Goal: Browse casually: Explore the website without a specific task or goal

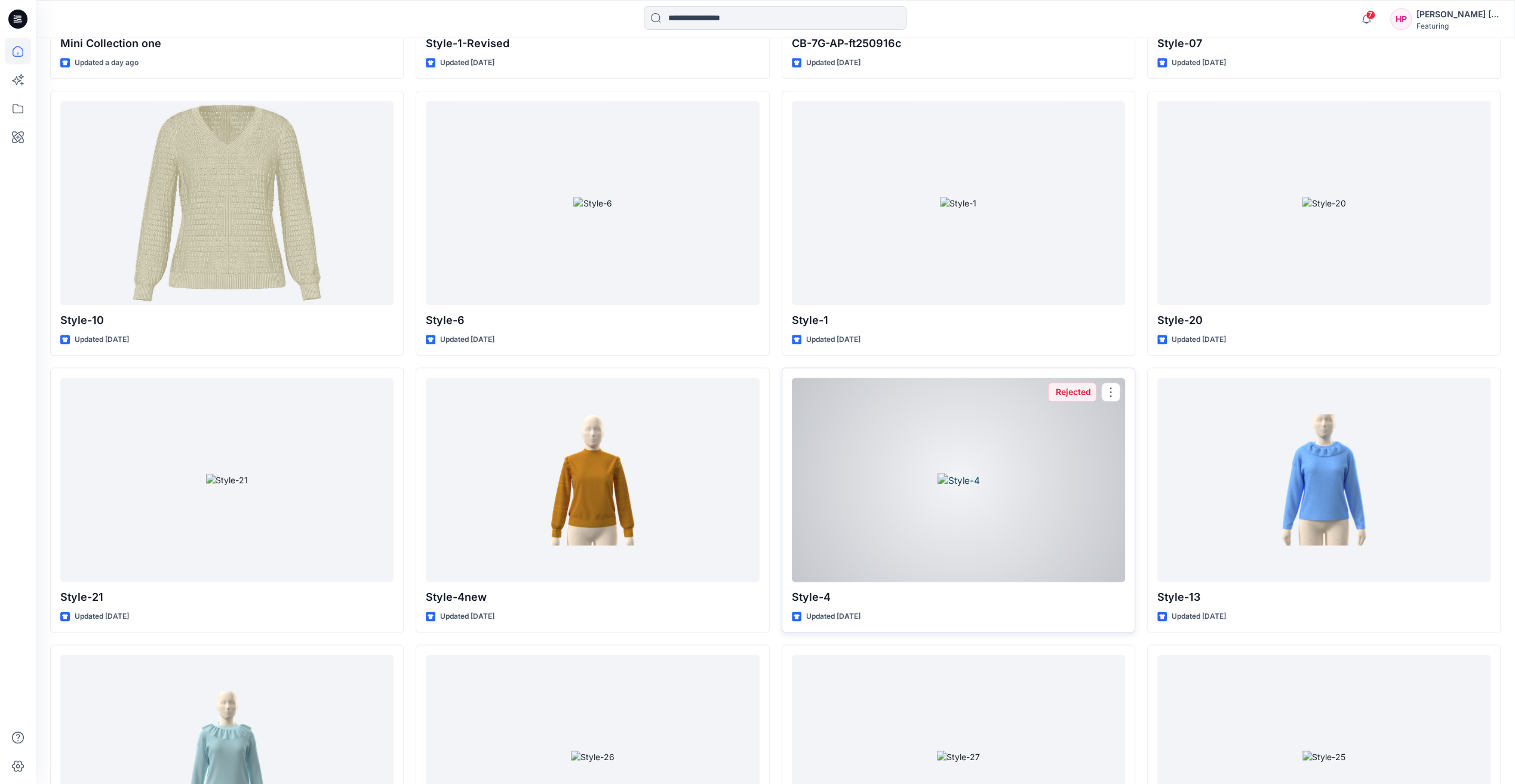
scroll to position [1327, 0]
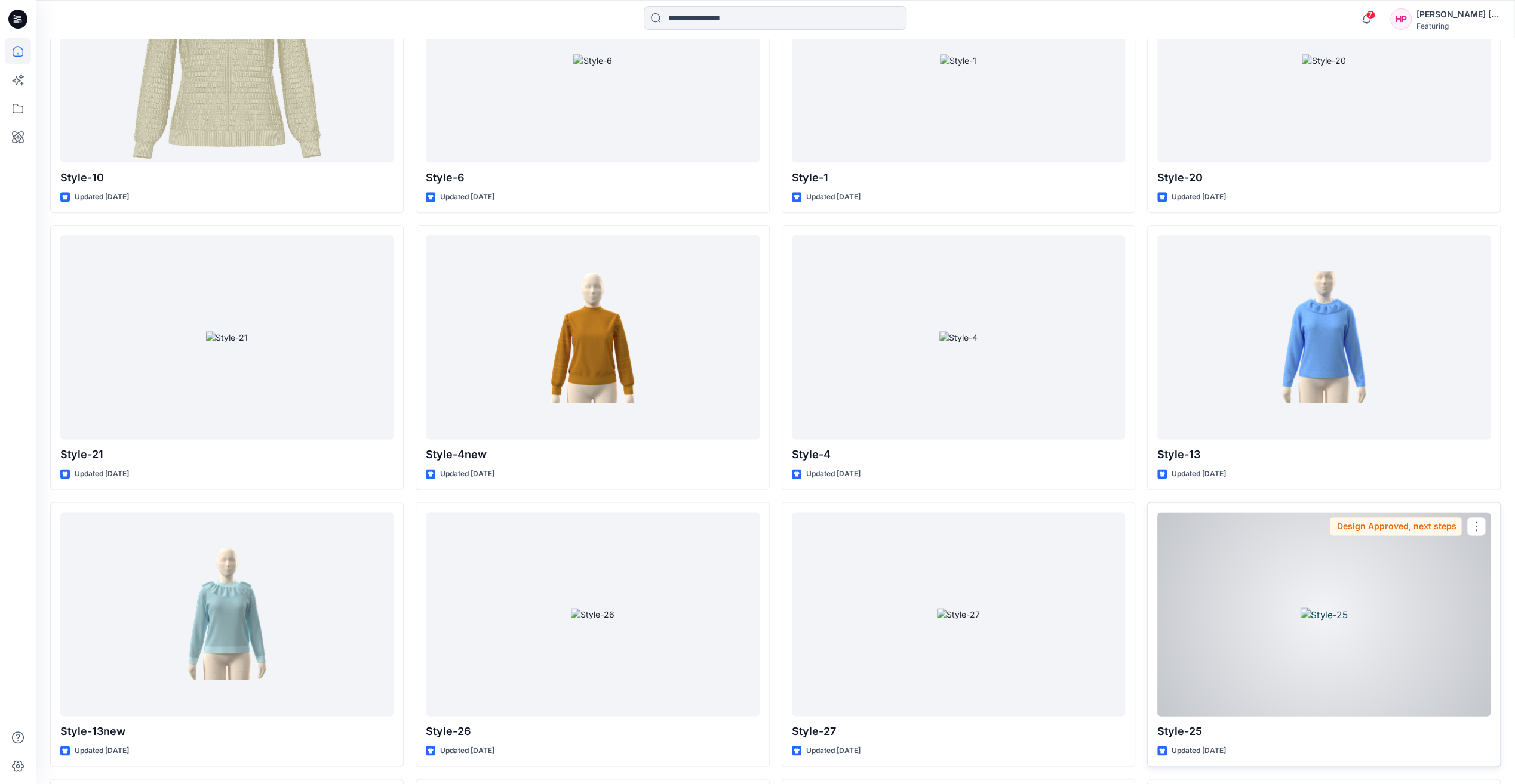
click at [1286, 644] on div at bounding box center [1324, 614] width 333 height 204
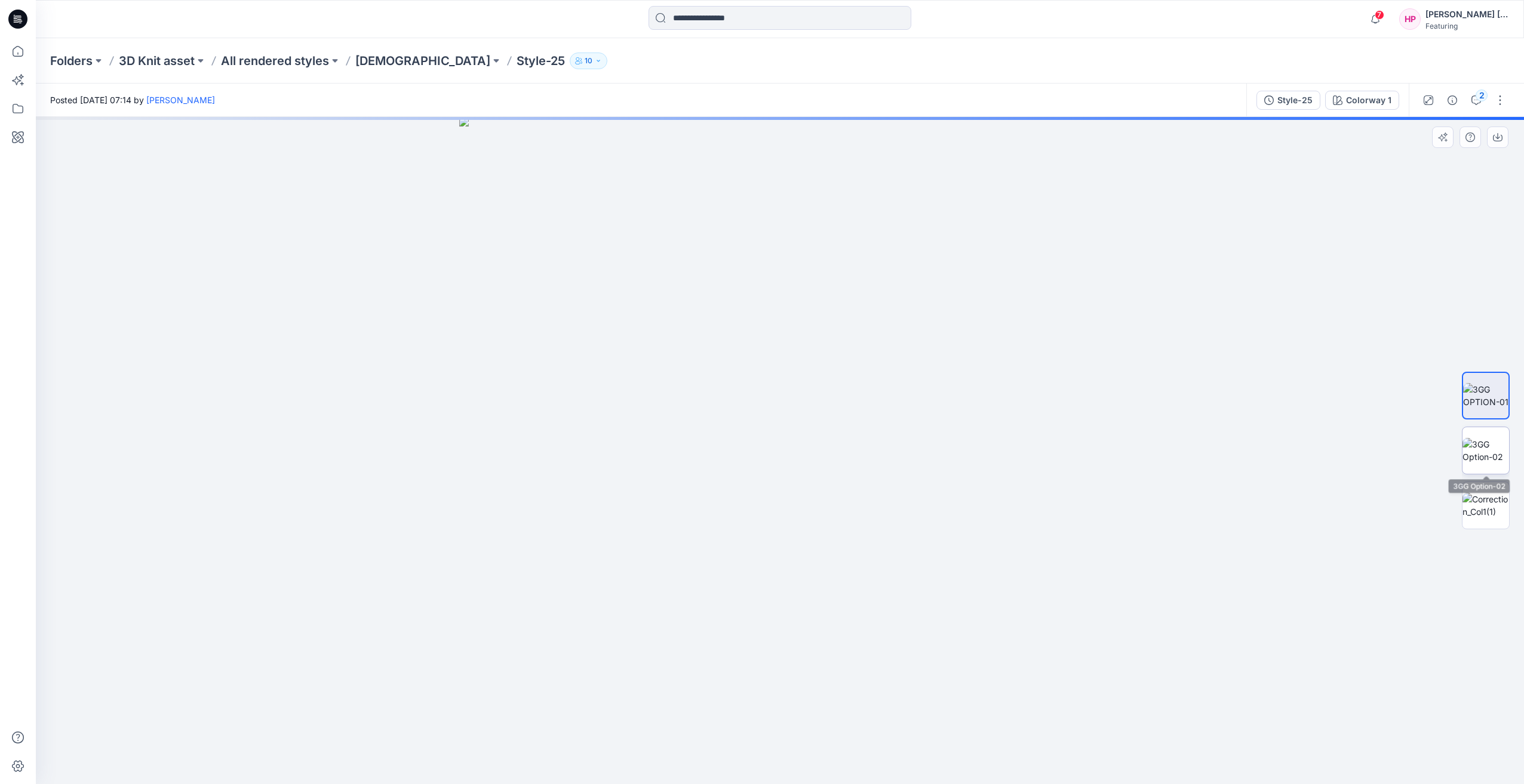
click at [1471, 463] on img at bounding box center [1485, 451] width 47 height 25
click at [1475, 517] on img at bounding box center [1485, 505] width 47 height 25
click at [1484, 463] on img at bounding box center [1485, 451] width 47 height 25
click at [1483, 406] on img at bounding box center [1485, 396] width 47 height 25
click at [1479, 447] on img at bounding box center [1485, 451] width 47 height 25
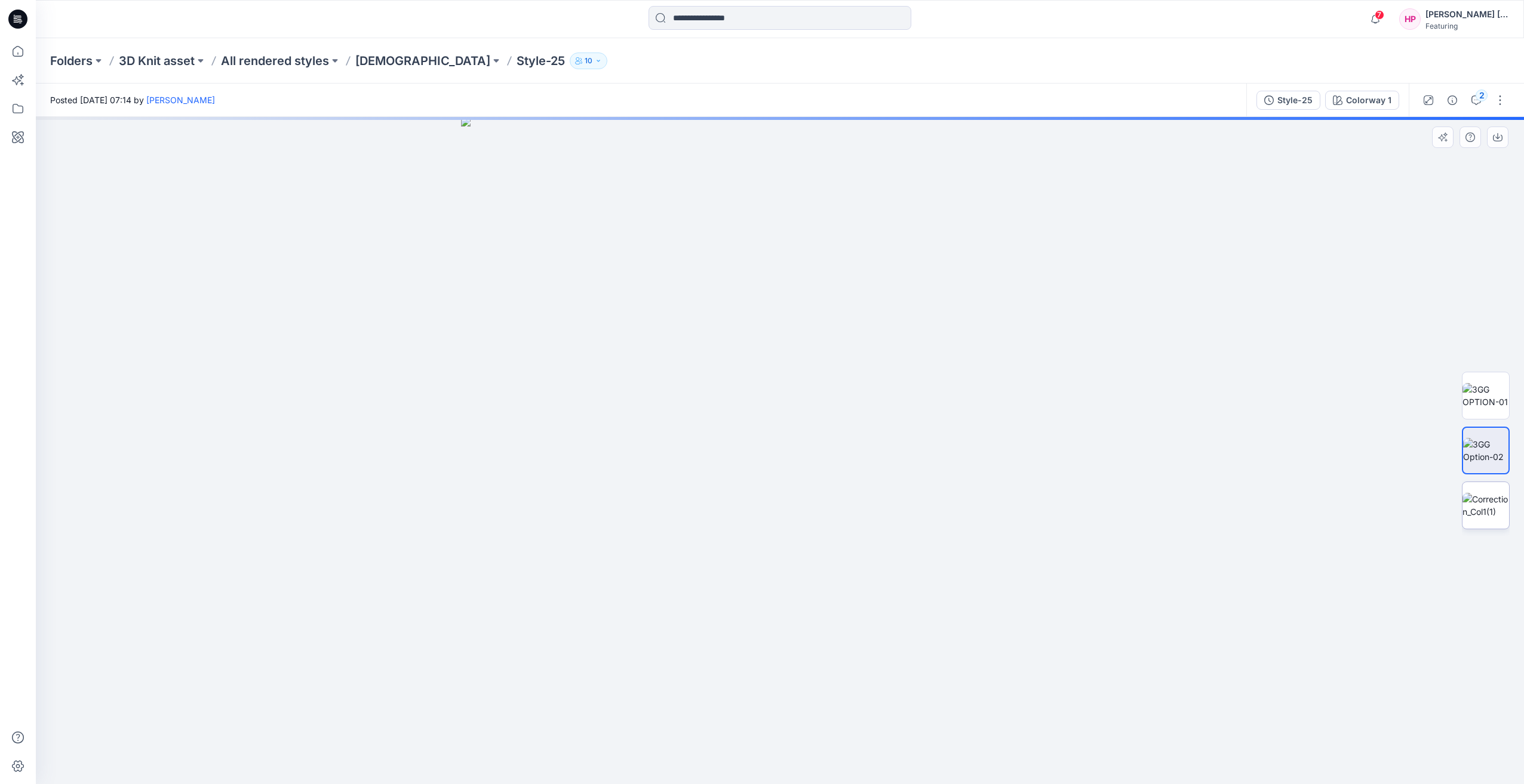
click at [1484, 493] on img at bounding box center [1485, 505] width 47 height 25
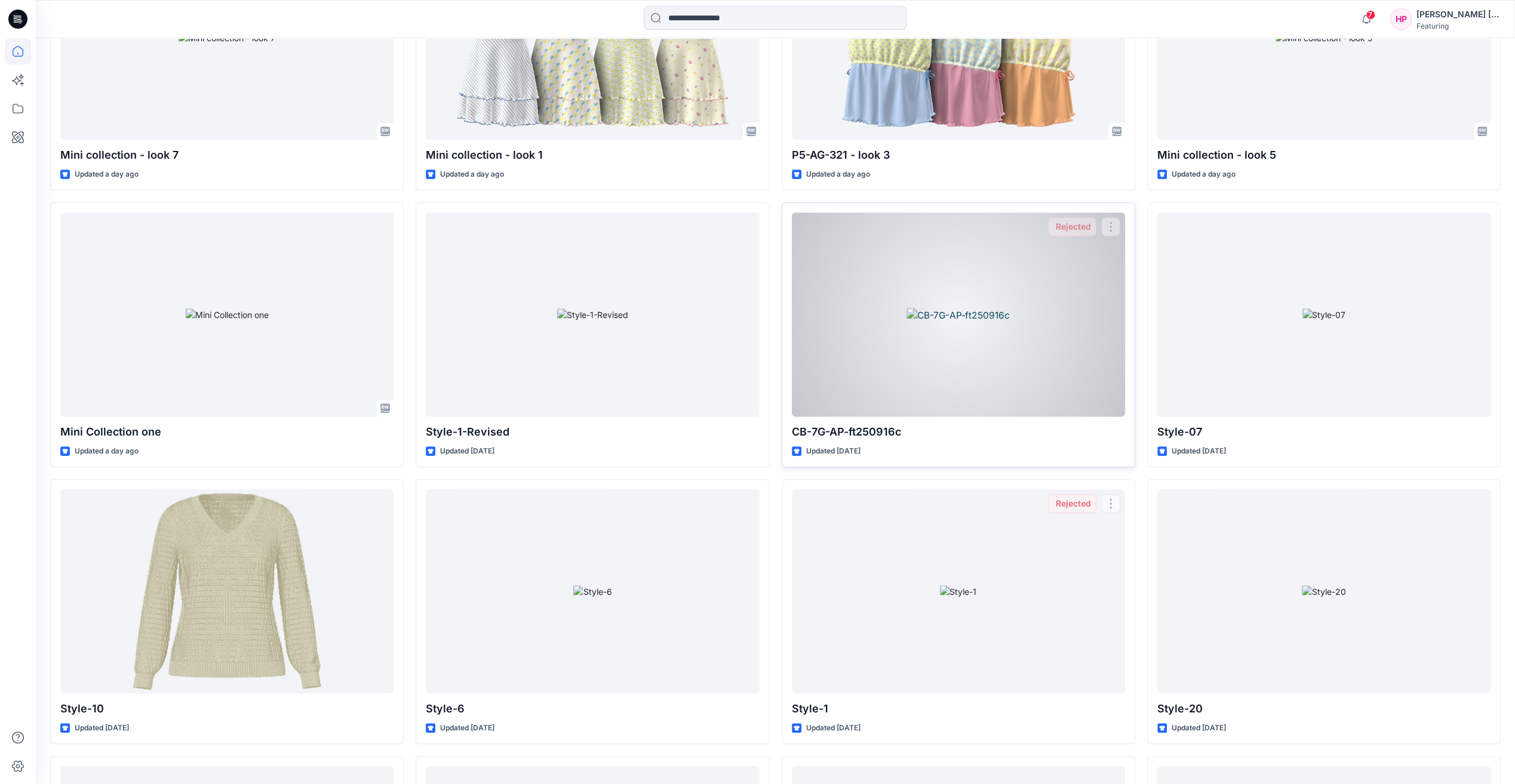
scroll to position [790, 0]
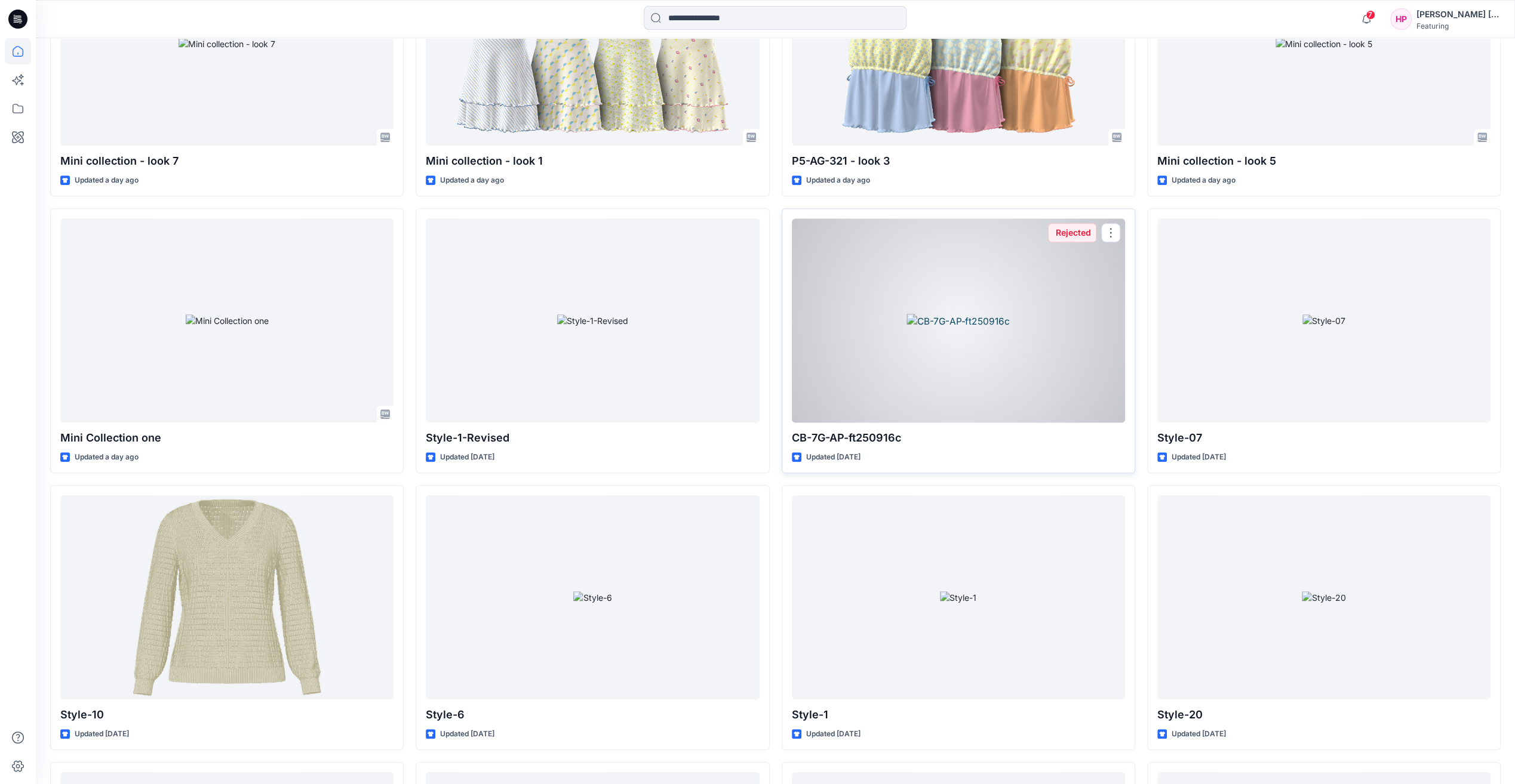
click at [973, 305] on div at bounding box center [958, 320] width 333 height 204
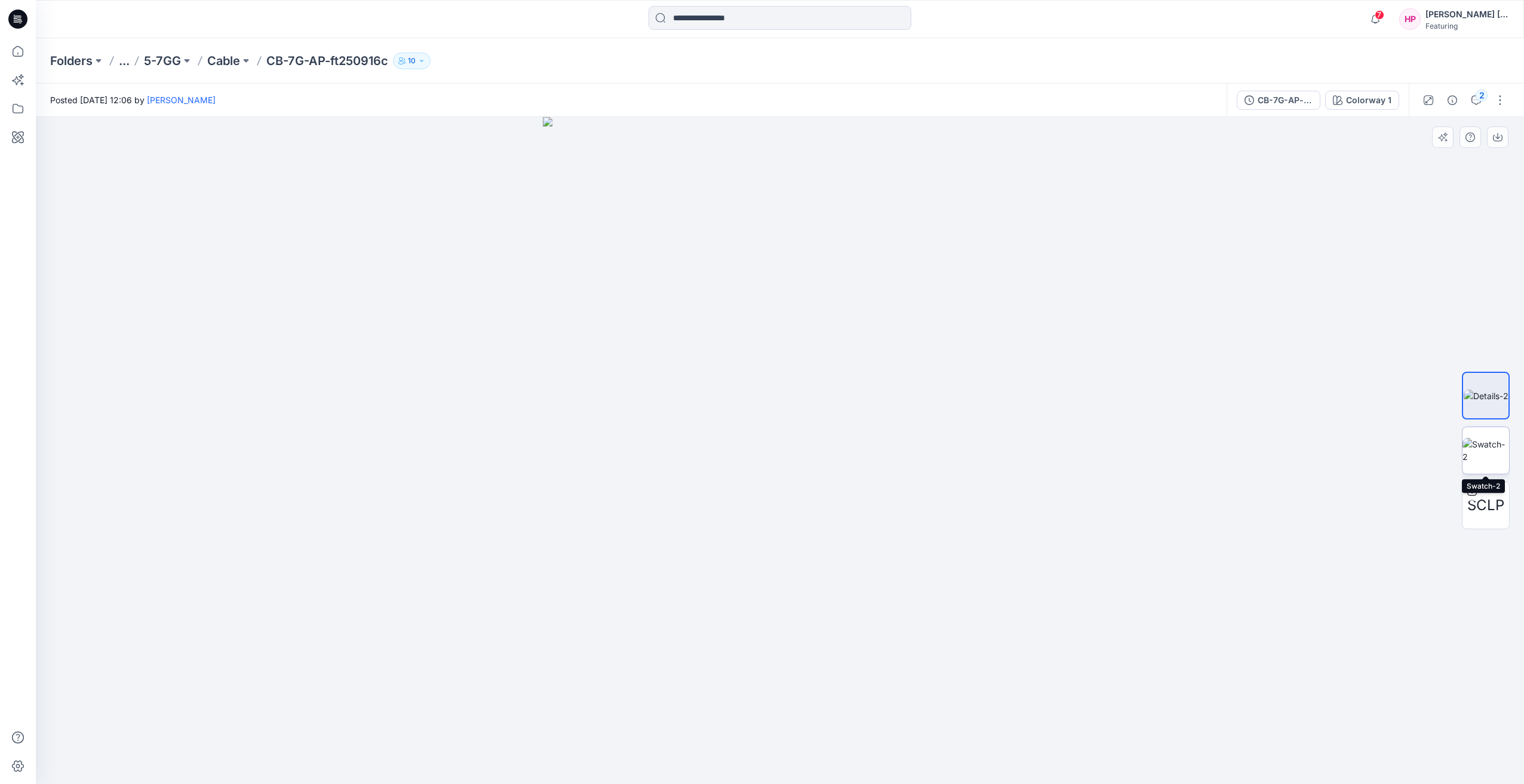
click at [1497, 444] on img at bounding box center [1485, 451] width 47 height 25
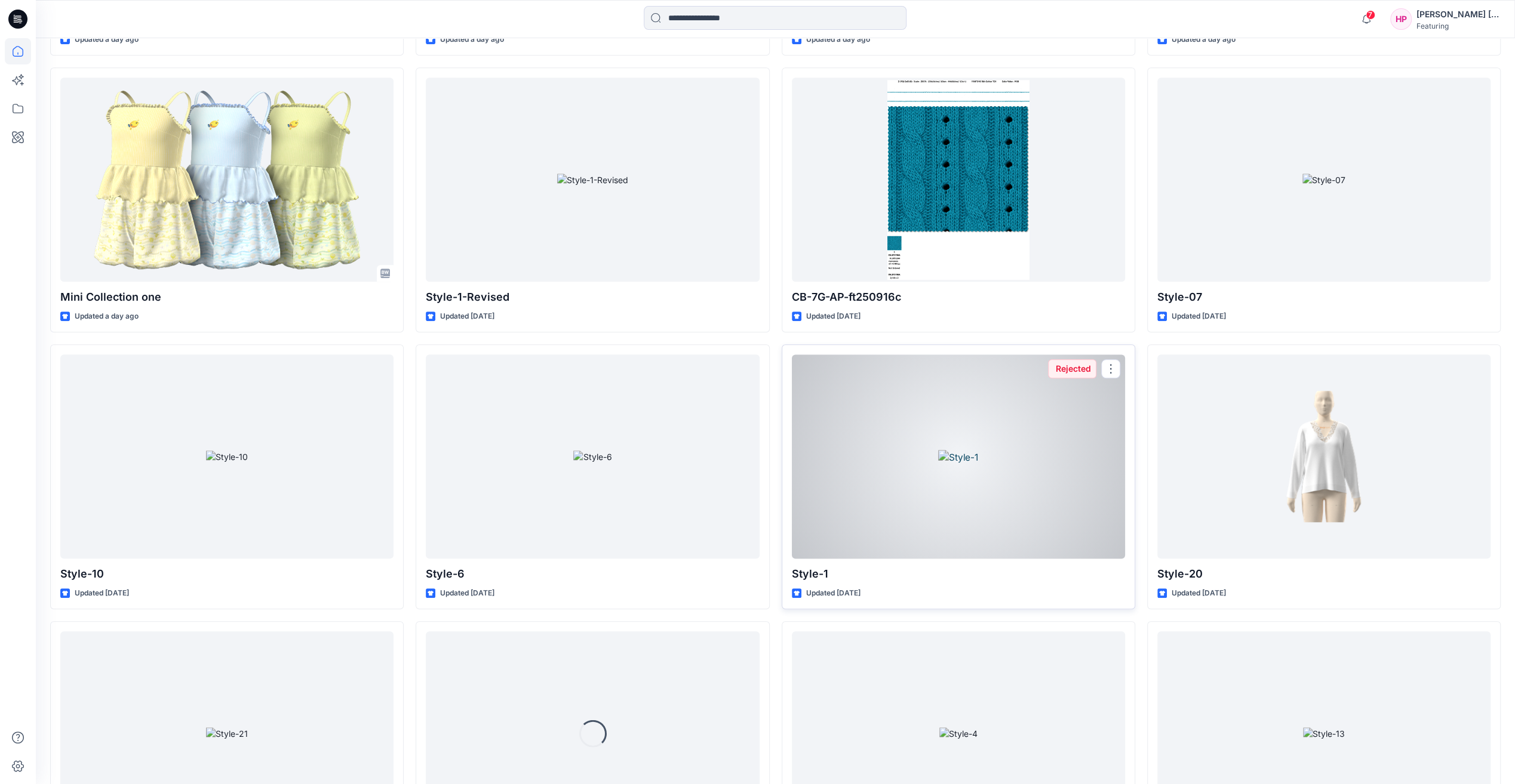
scroll to position [1029, 0]
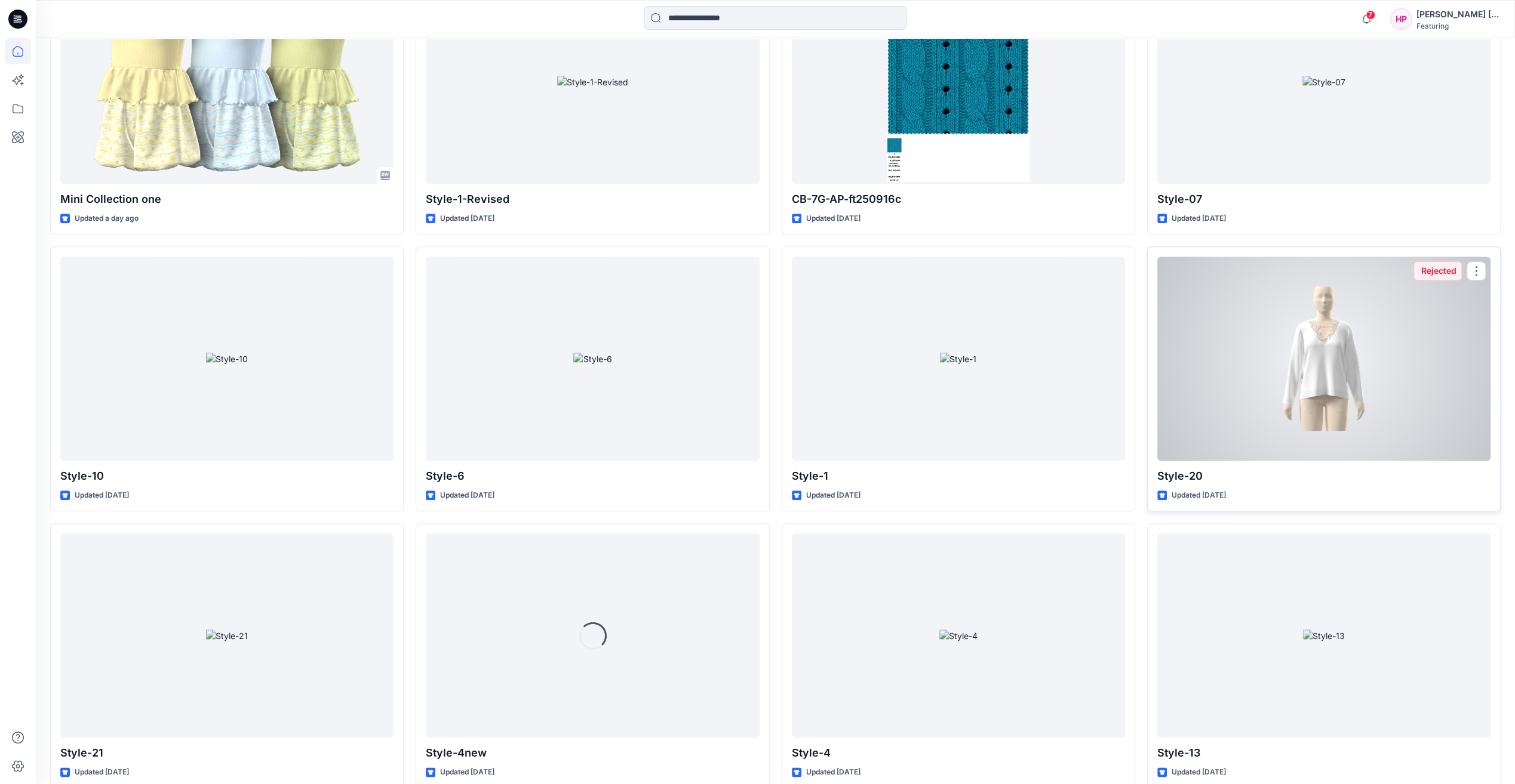
click at [1281, 338] on div at bounding box center [1324, 358] width 333 height 204
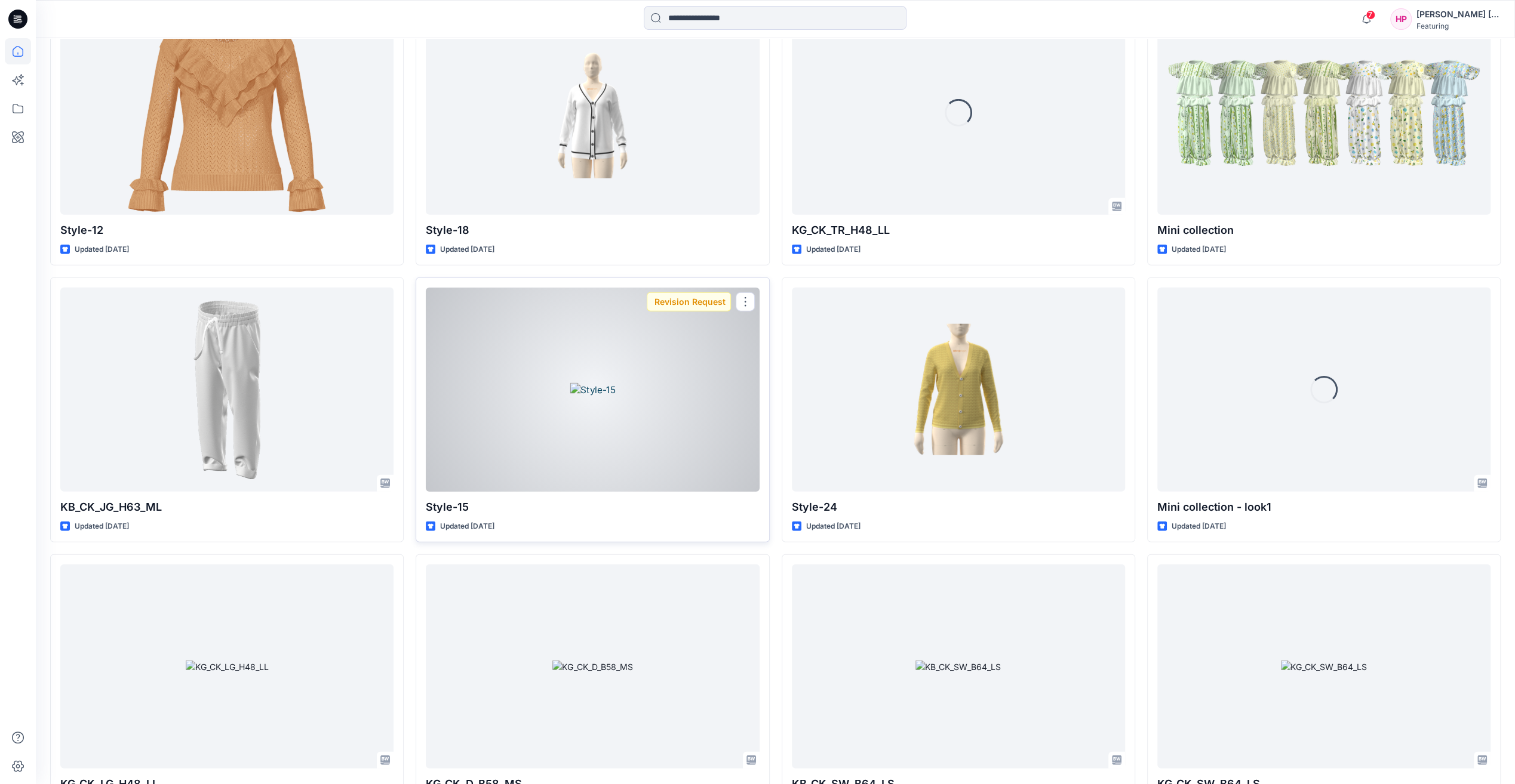
scroll to position [2701, 0]
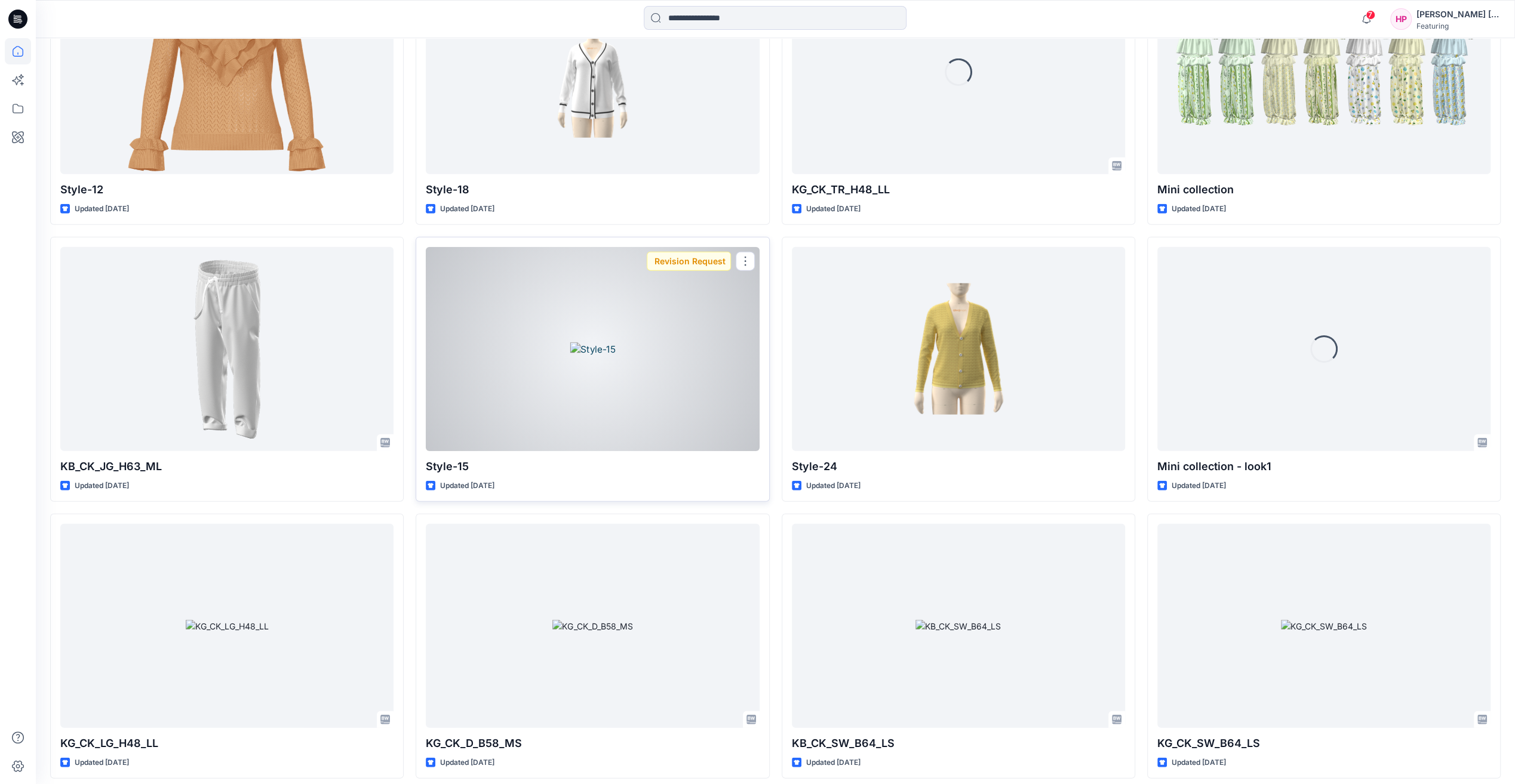
click at [621, 337] on div at bounding box center [592, 349] width 333 height 204
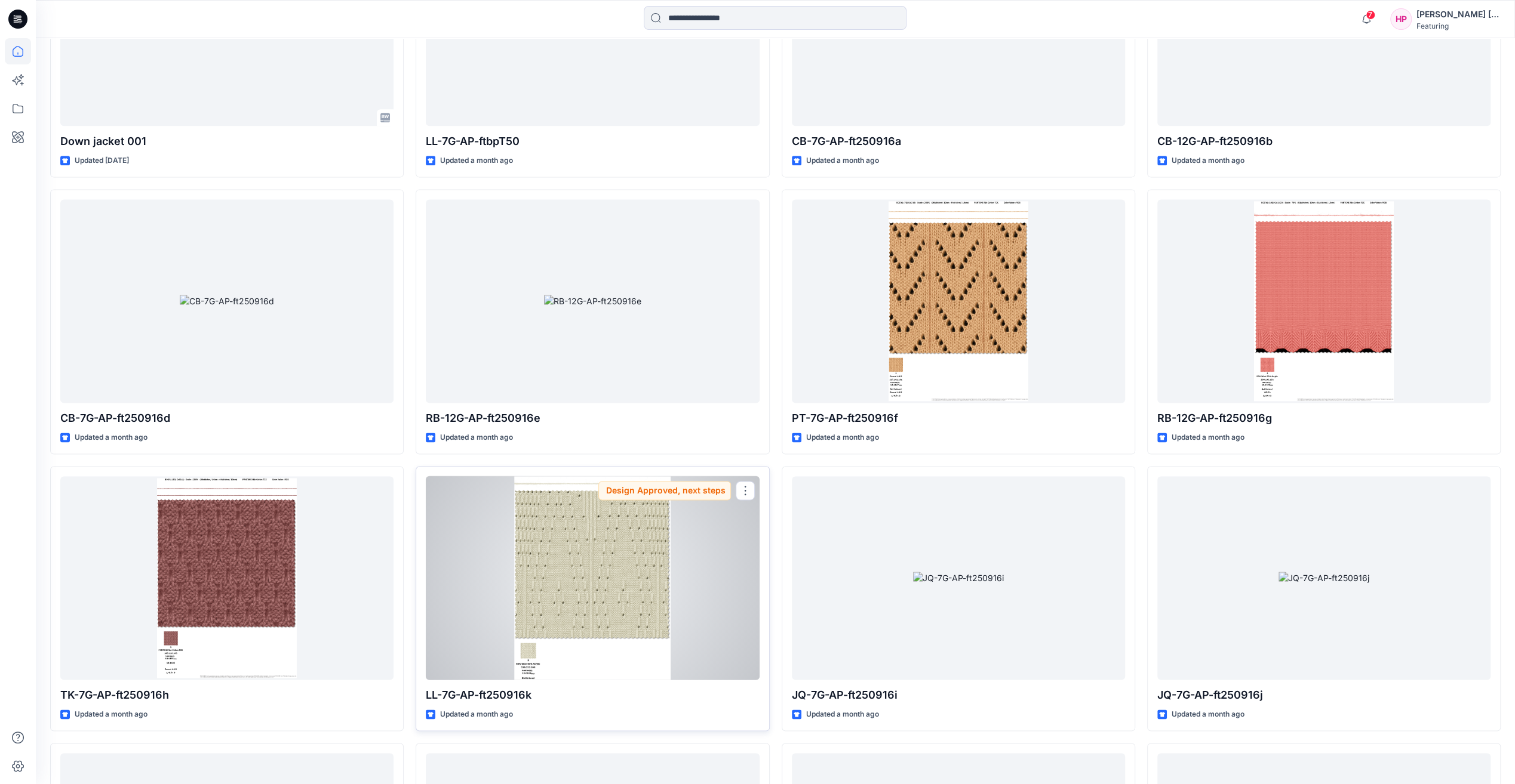
scroll to position [6162, 0]
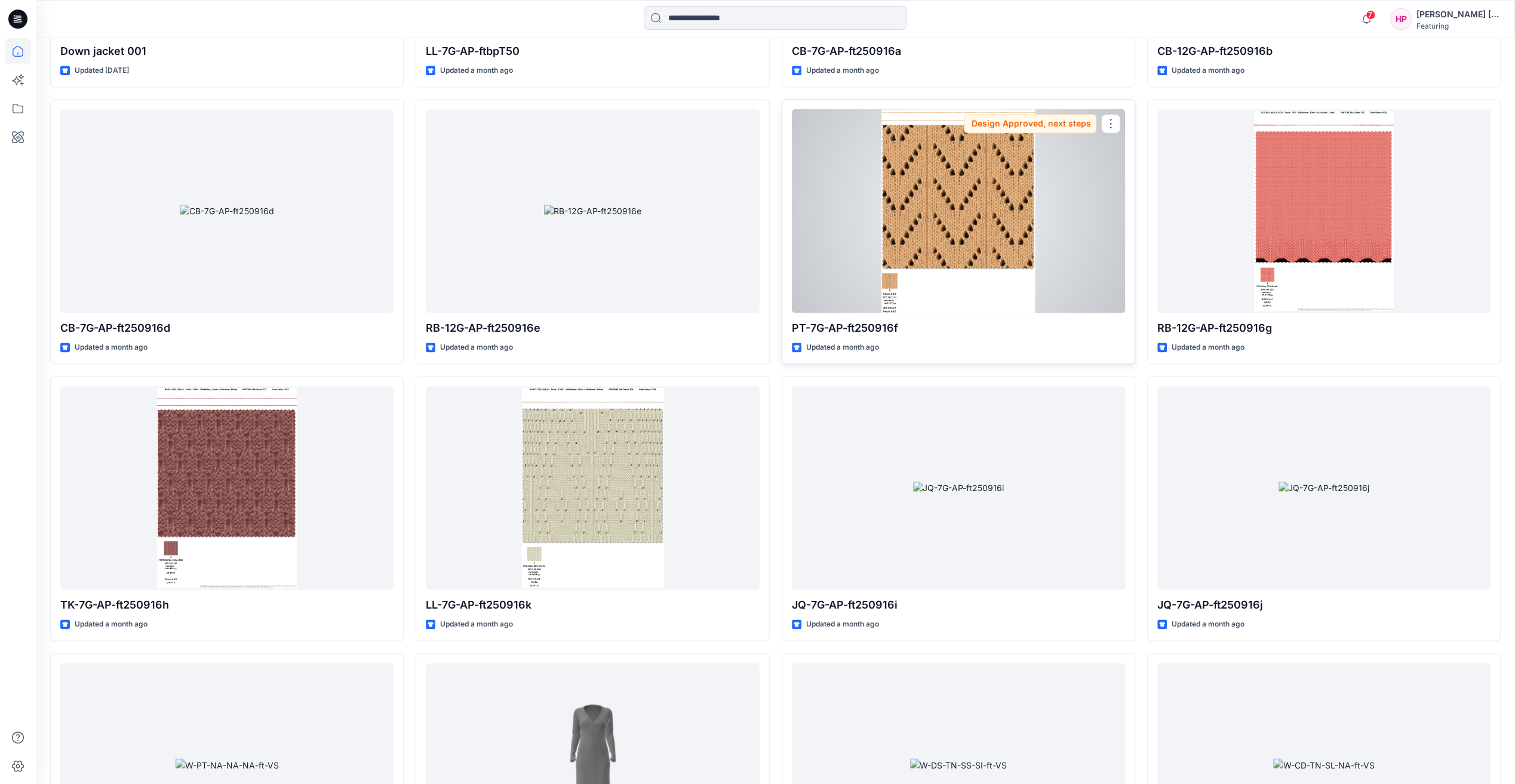
click at [931, 213] on div at bounding box center [958, 211] width 333 height 204
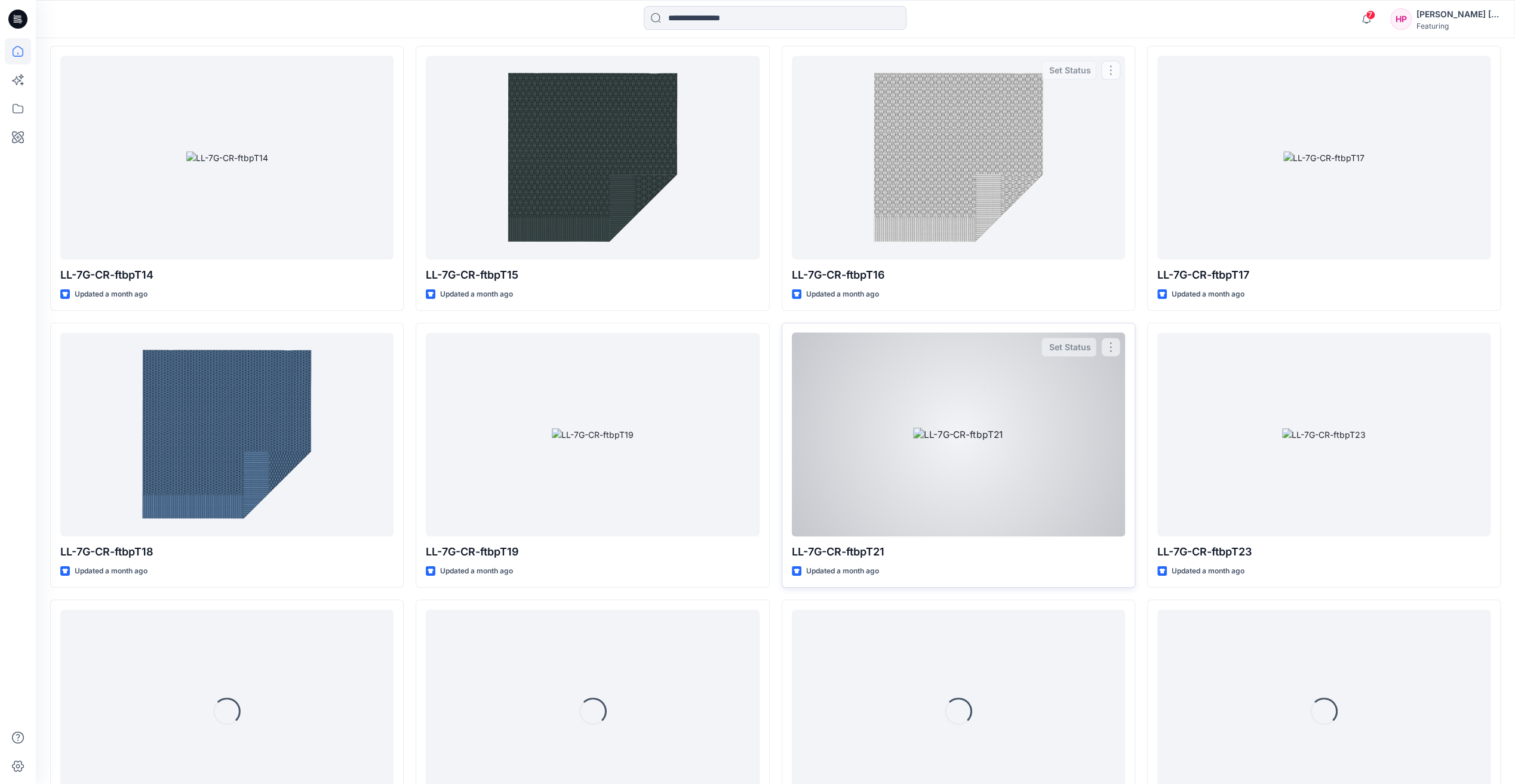
scroll to position [26455, 0]
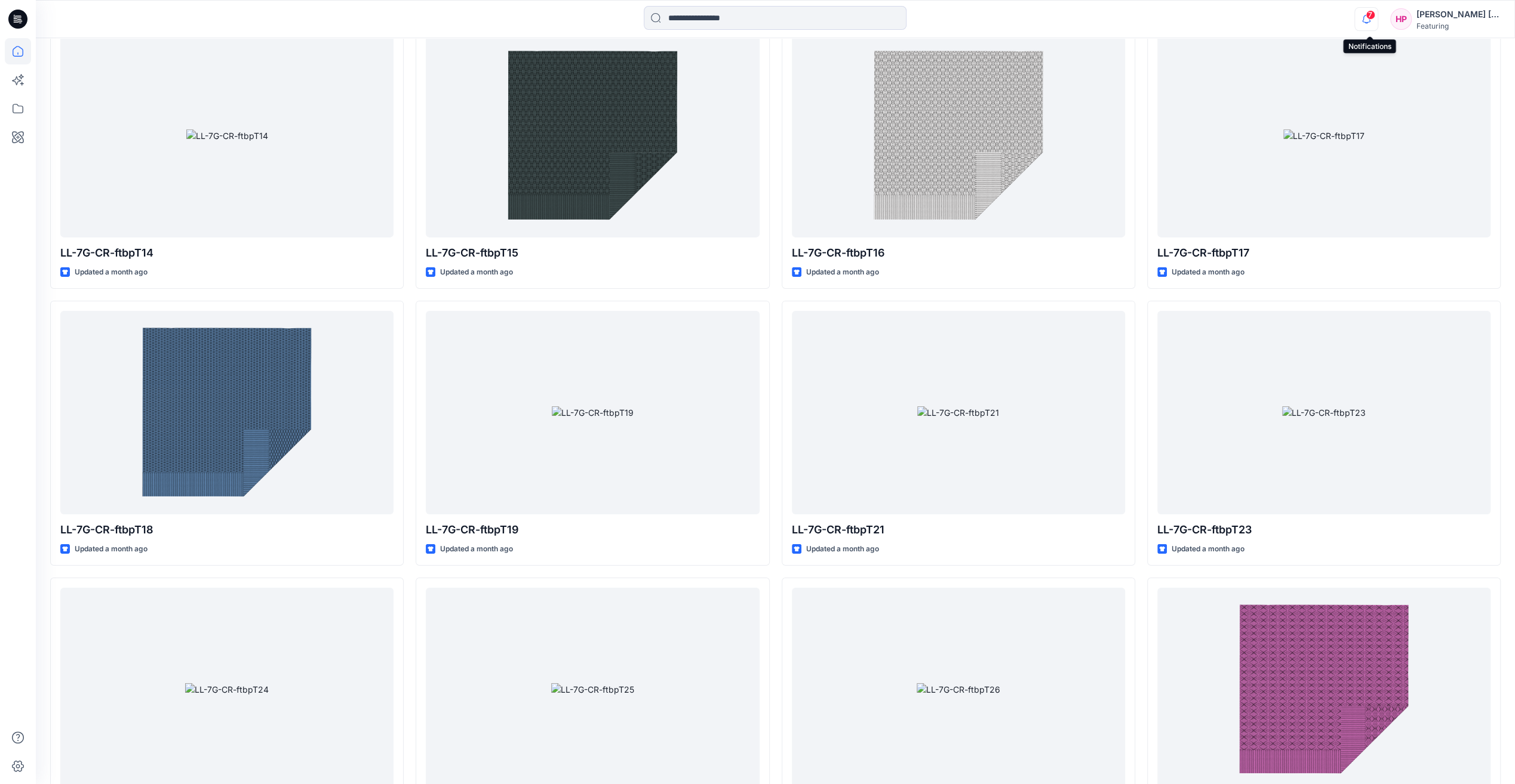
click at [1373, 22] on icon "button" at bounding box center [1366, 19] width 23 height 24
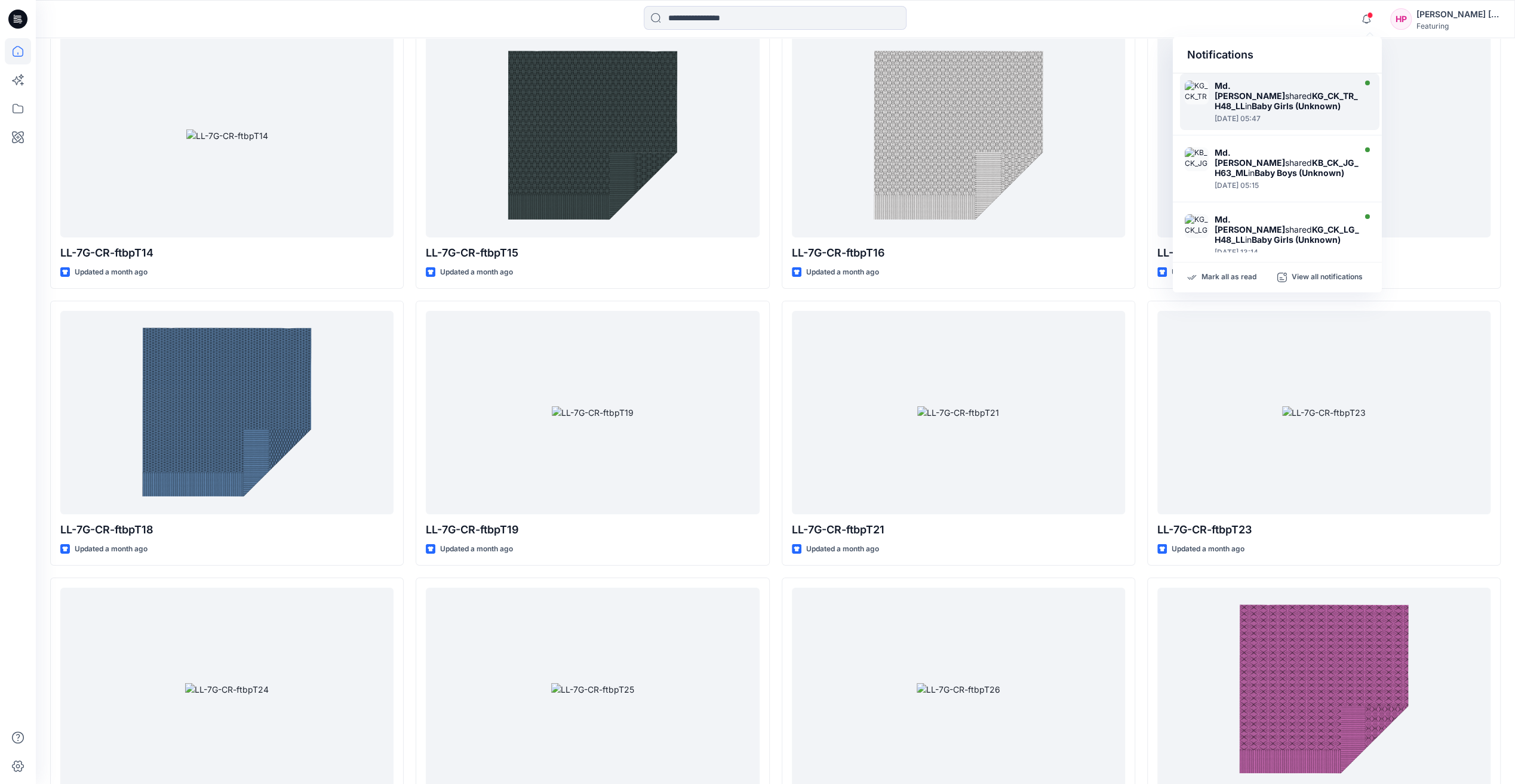
click at [1293, 111] on div at bounding box center [1288, 111] width 148 height 2
